Goal: Entertainment & Leisure: Consume media (video, audio)

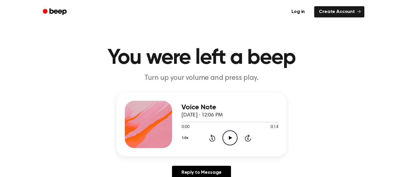
click at [234, 135] on icon "Play Audio" at bounding box center [229, 137] width 15 height 15
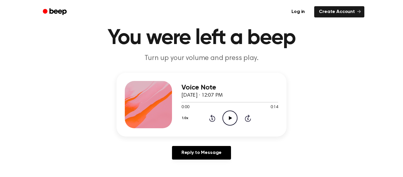
scroll to position [11, 0]
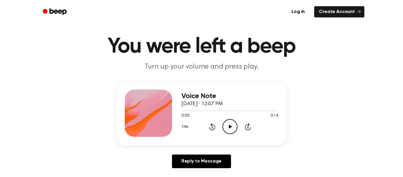
click at [234, 125] on icon "Play Audio" at bounding box center [229, 126] width 15 height 15
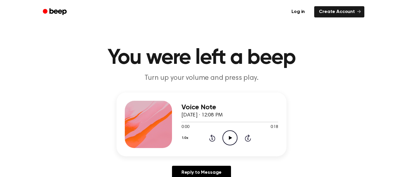
click at [227, 135] on icon "Play Audio" at bounding box center [229, 137] width 15 height 15
click at [227, 136] on icon "Pause Audio" at bounding box center [229, 137] width 15 height 15
click at [227, 136] on icon "Play Audio" at bounding box center [229, 137] width 15 height 15
click at [194, 119] on div "Voice Note September 25, 2025 · 12:08 PM" at bounding box center [229, 111] width 97 height 16
drag, startPoint x: 190, startPoint y: 119, endPoint x: 163, endPoint y: 122, distance: 27.2
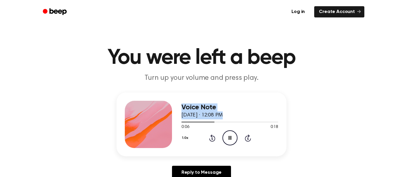
click at [163, 122] on div "Voice Note September 25, 2025 · 12:08 PM 0:06 0:18 Your browser does not suppor…" at bounding box center [202, 124] width 170 height 64
click at [223, 139] on icon "Pause Audio" at bounding box center [229, 137] width 15 height 15
drag, startPoint x: 217, startPoint y: 122, endPoint x: 186, endPoint y: 126, distance: 30.6
click at [186, 126] on div "0:07 0:18 Your browser does not support the [object Object] element." at bounding box center [229, 124] width 97 height 11
click at [304, 117] on div "Voice Note September 25, 2025 · 12:08 PM 0:07 0:18 Your browser does not suppor…" at bounding box center [201, 137] width 389 height 91
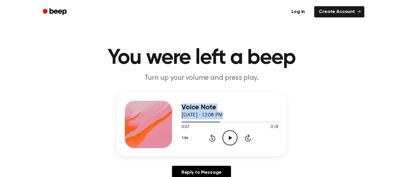
drag, startPoint x: 217, startPoint y: 121, endPoint x: 158, endPoint y: 127, distance: 59.0
click at [158, 127] on div "Voice Note September 25, 2025 · 12:08 PM 0:07 0:18 Your browser does not suppor…" at bounding box center [202, 124] width 170 height 64
click at [211, 138] on icon "Rewind 5 seconds" at bounding box center [212, 138] width 6 height 8
click at [210, 139] on icon "Rewind 5 seconds" at bounding box center [212, 138] width 6 height 8
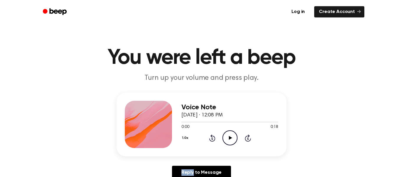
click at [210, 139] on icon "Rewind 5 seconds" at bounding box center [212, 138] width 6 height 8
click at [226, 140] on icon "Play Audio" at bounding box center [229, 137] width 15 height 15
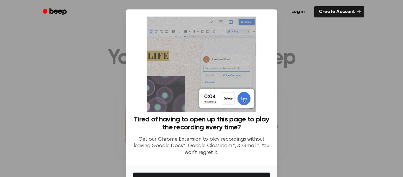
click at [333, 51] on div at bounding box center [201, 88] width 403 height 177
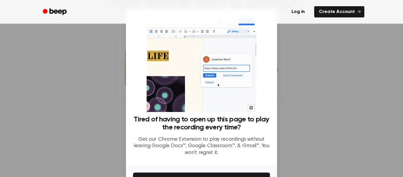
scroll to position [57, 0]
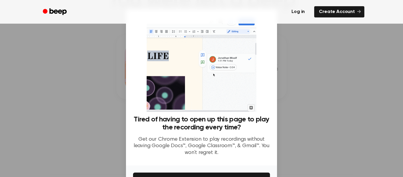
click at [304, 15] on link "Log in" at bounding box center [298, 12] width 25 height 14
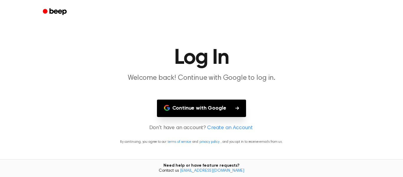
scroll to position [57, 0]
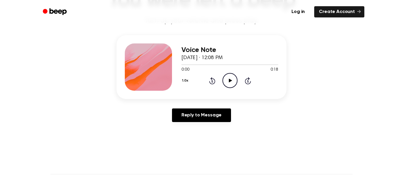
click at [226, 79] on icon "Play Audio" at bounding box center [229, 80] width 15 height 15
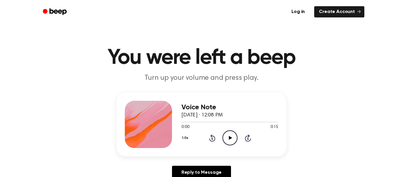
click at [230, 139] on icon "Play Audio" at bounding box center [229, 137] width 15 height 15
click at [227, 132] on icon "Play Audio" at bounding box center [229, 137] width 15 height 15
click at [225, 141] on icon "Play Audio" at bounding box center [229, 137] width 15 height 15
click at [225, 135] on icon "Play Audio" at bounding box center [229, 137] width 15 height 15
click at [230, 142] on icon "Play Audio" at bounding box center [229, 137] width 15 height 15
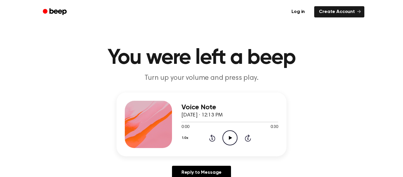
click at [229, 143] on icon "Play Audio" at bounding box center [229, 137] width 15 height 15
click at [226, 135] on icon "Play Audio" at bounding box center [229, 137] width 15 height 15
click at [228, 139] on icon "Play Audio" at bounding box center [229, 137] width 15 height 15
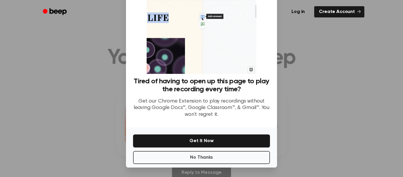
scroll to position [37, 0]
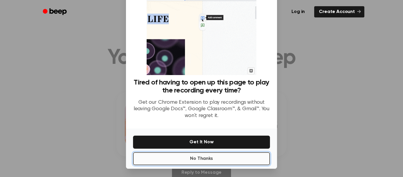
click at [240, 157] on button "No Thanks" at bounding box center [201, 158] width 137 height 13
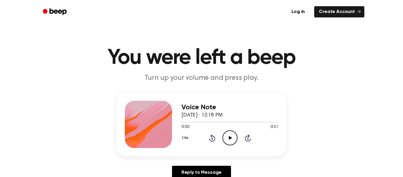
click at [227, 137] on icon "Play Audio" at bounding box center [229, 137] width 15 height 15
click at [232, 139] on icon "Play Audio" at bounding box center [229, 137] width 15 height 15
click at [230, 135] on icon "Play Audio" at bounding box center [229, 137] width 15 height 15
